Goal: Navigation & Orientation: Find specific page/section

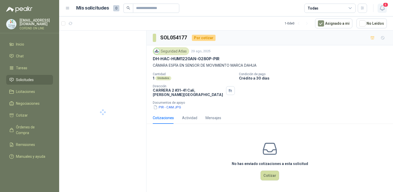
click at [383, 6] on span "4" at bounding box center [385, 4] width 6 height 5
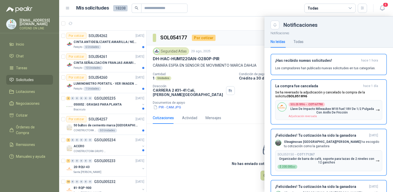
click at [218, 150] on div at bounding box center [226, 103] width 334 height 175
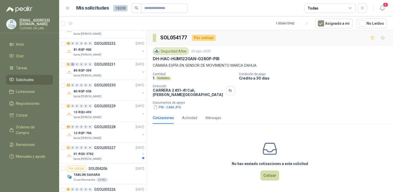
scroll to position [126, 0]
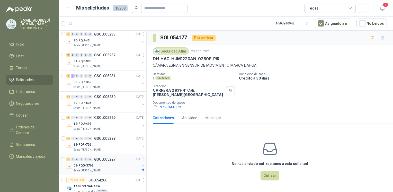
click at [102, 163] on div "01-RQG-3762" at bounding box center [106, 165] width 67 height 6
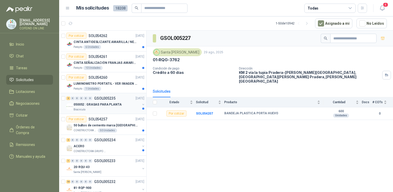
click at [121, 102] on div "050052 : GRASAS PARA PLANTA" at bounding box center [106, 104] width 67 height 6
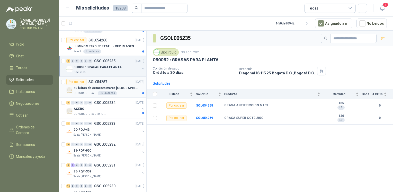
scroll to position [38, 0]
click at [111, 108] on div "ACERO" at bounding box center [106, 108] width 67 height 6
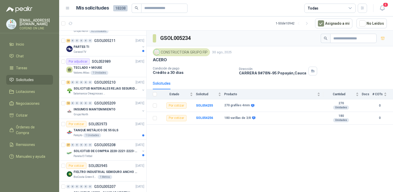
scroll to position [778, 0]
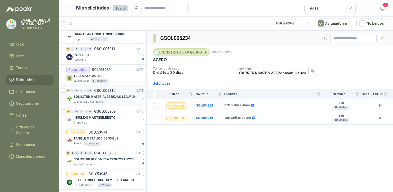
click at [96, 102] on div "5 0 0 0 0 0 GSOL005210 [DATE] SOLICITUD MATERIALES REJAS SEGURIDAD - OFICINA Sa…" at bounding box center [102, 95] width 87 height 21
